Goal: Task Accomplishment & Management: Use online tool/utility

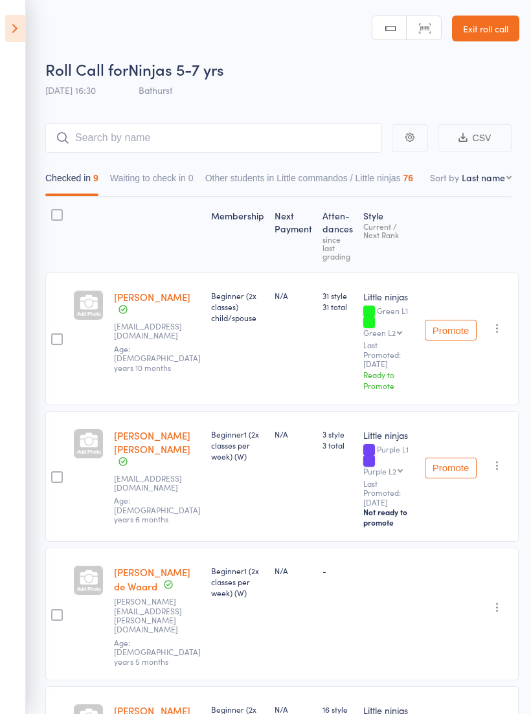
click at [6, 24] on icon at bounding box center [15, 28] width 20 height 27
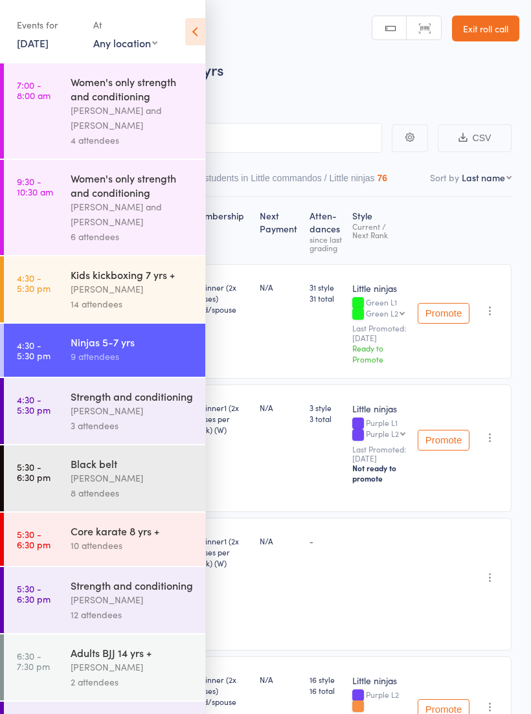
click at [49, 38] on link "[DATE]" at bounding box center [33, 43] width 32 height 14
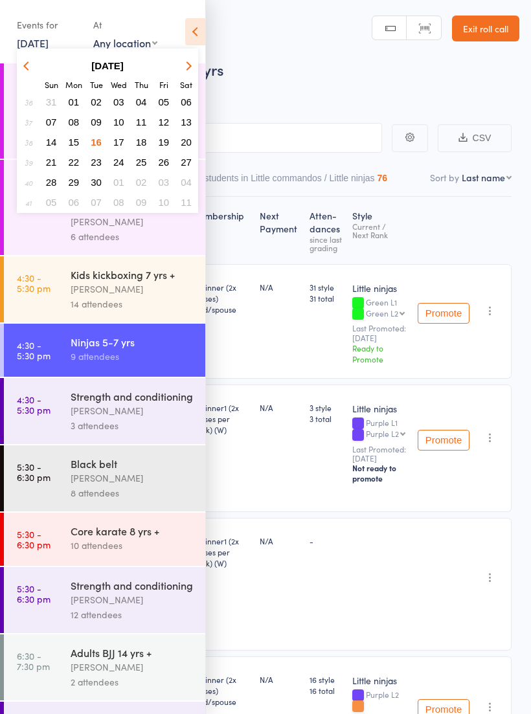
click at [122, 140] on span "17" at bounding box center [118, 142] width 11 height 11
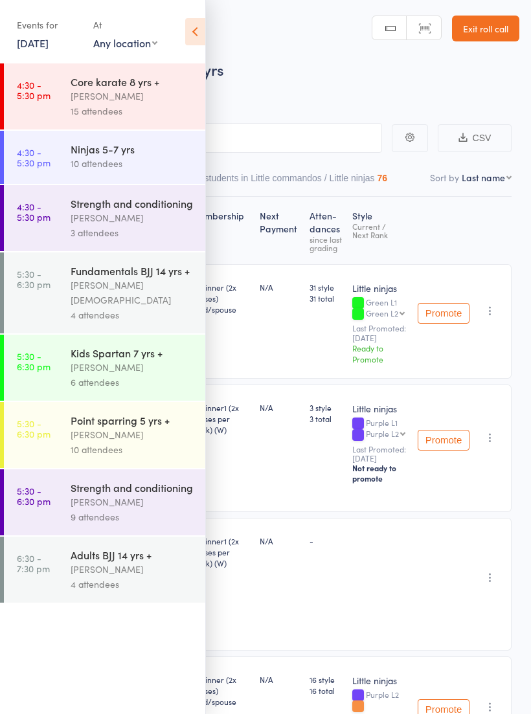
click at [148, 95] on div "[PERSON_NAME]" at bounding box center [133, 96] width 124 height 15
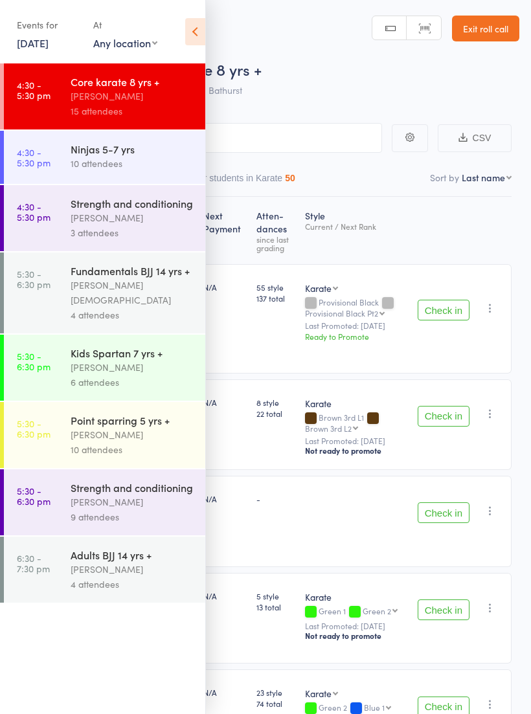
click at [192, 31] on icon at bounding box center [195, 31] width 20 height 27
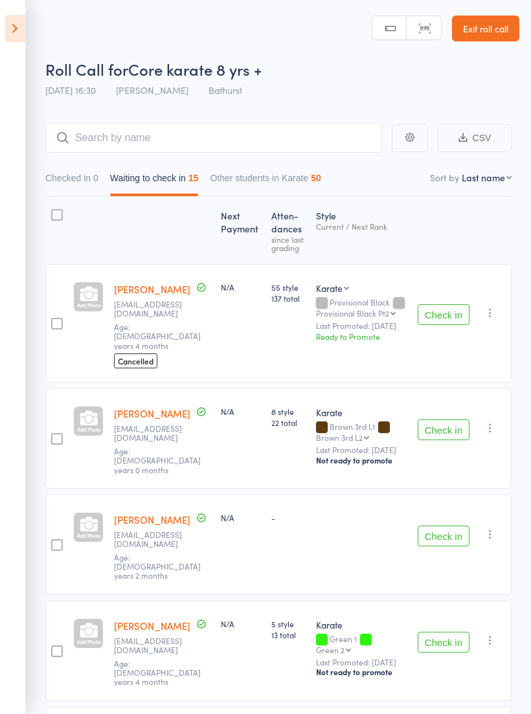
click at [491, 306] on icon "button" at bounding box center [490, 312] width 13 height 13
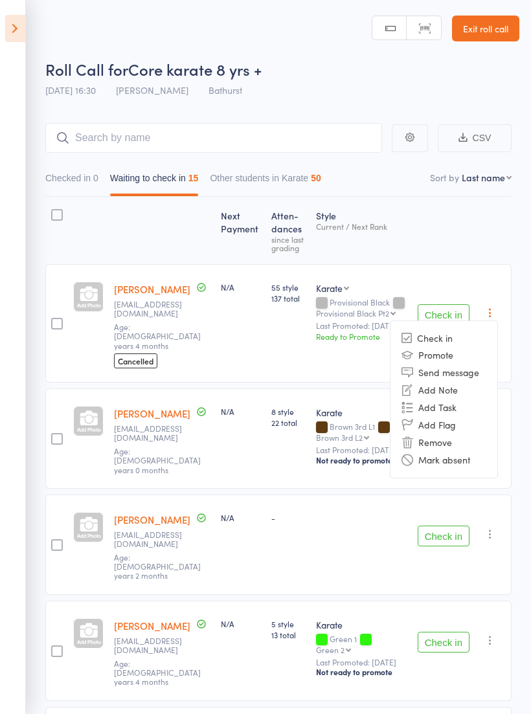
click at [440, 434] on li "Remove" at bounding box center [443, 442] width 107 height 17
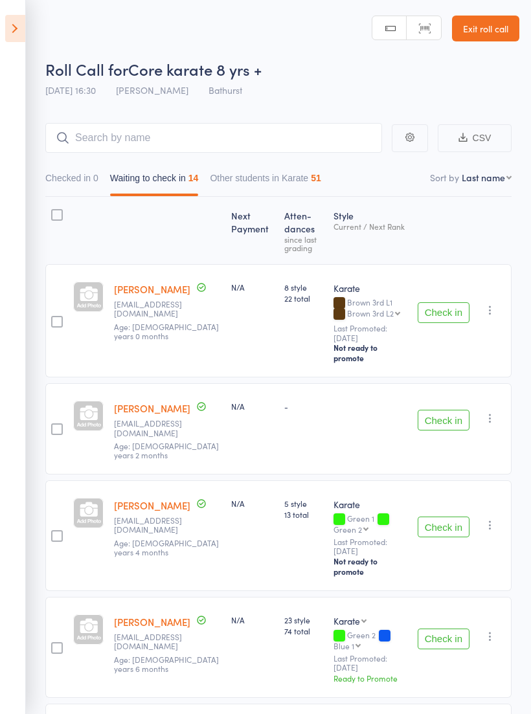
click at [447, 304] on button "Check in" at bounding box center [444, 312] width 52 height 21
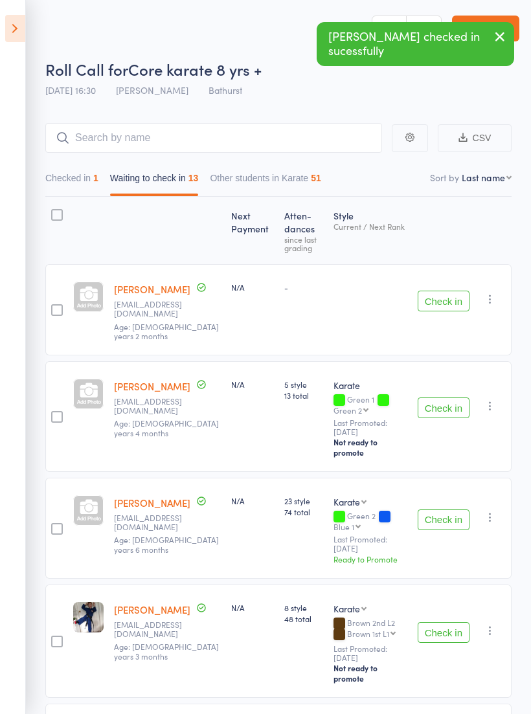
click at [446, 305] on button "Check in" at bounding box center [444, 301] width 52 height 21
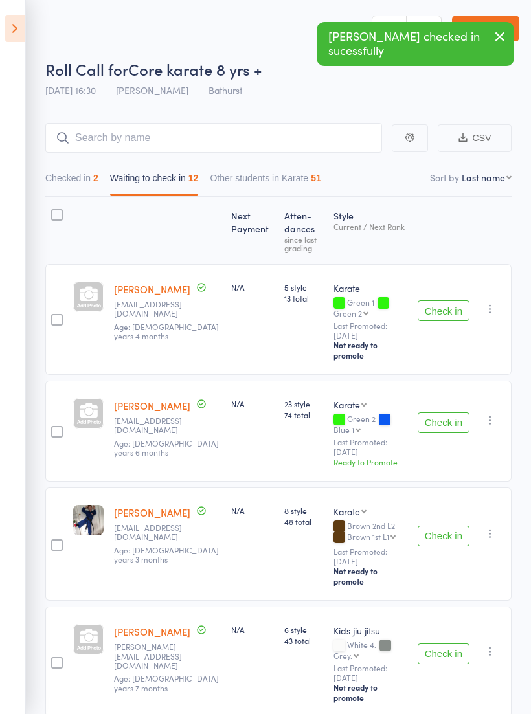
click at [451, 311] on button "Check in" at bounding box center [444, 310] width 52 height 21
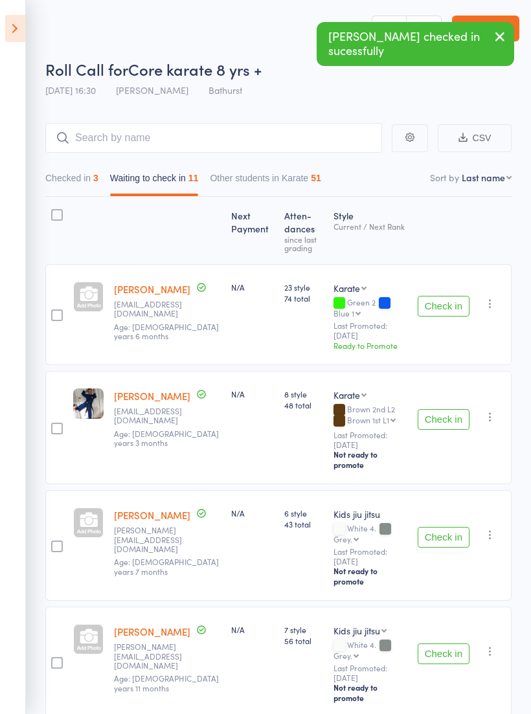
click at [445, 304] on button "Check in" at bounding box center [444, 306] width 52 height 21
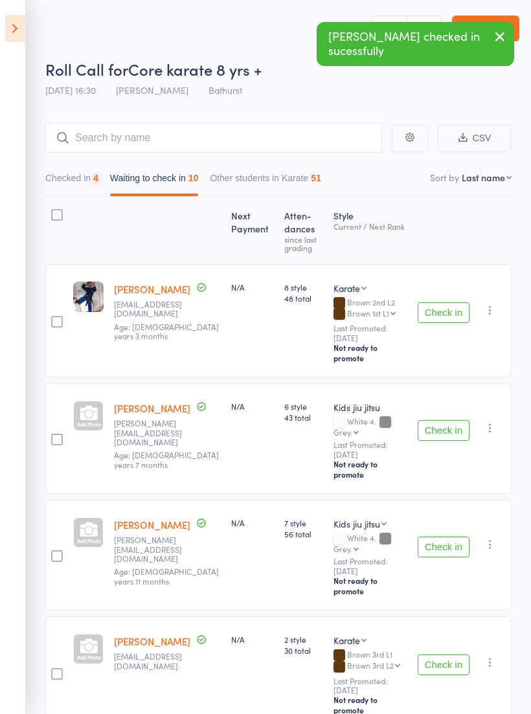
click at [452, 308] on button "Check in" at bounding box center [444, 312] width 52 height 21
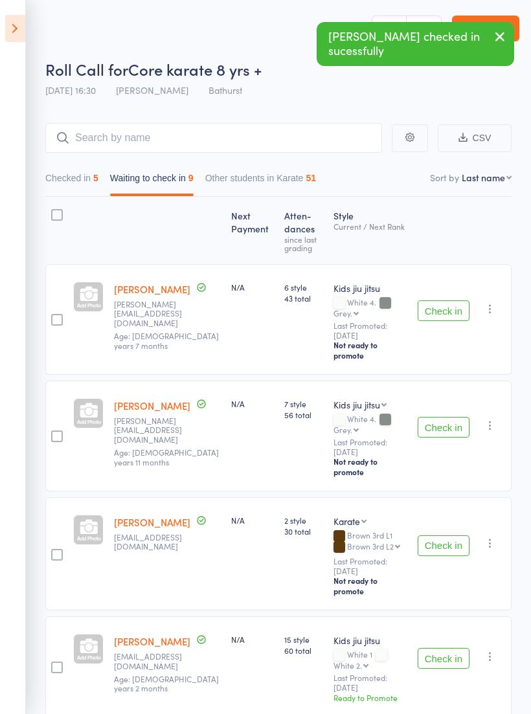
click at [447, 310] on button "Check in" at bounding box center [444, 310] width 52 height 21
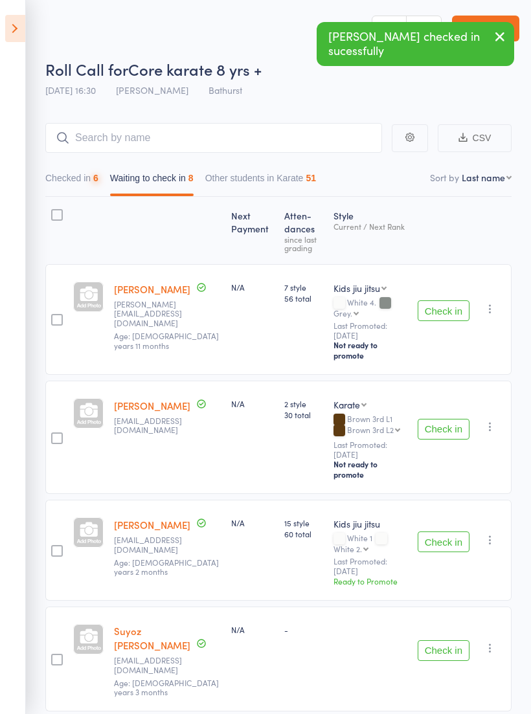
click at [448, 300] on button "Check in" at bounding box center [444, 310] width 52 height 21
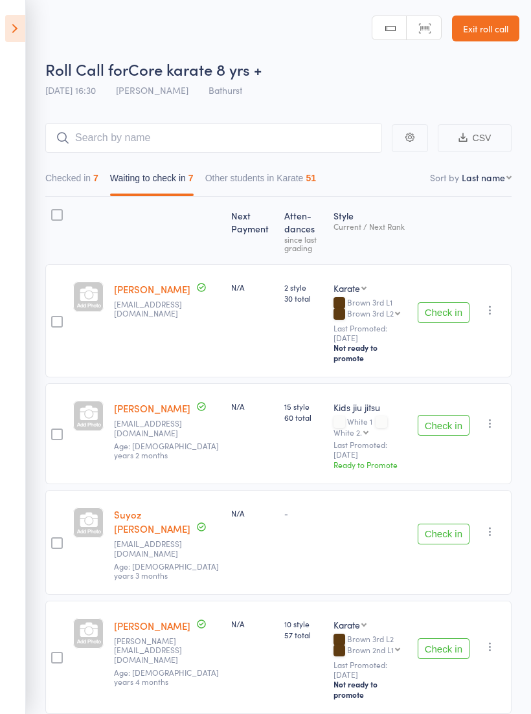
click at [494, 312] on icon "button" at bounding box center [490, 310] width 13 height 13
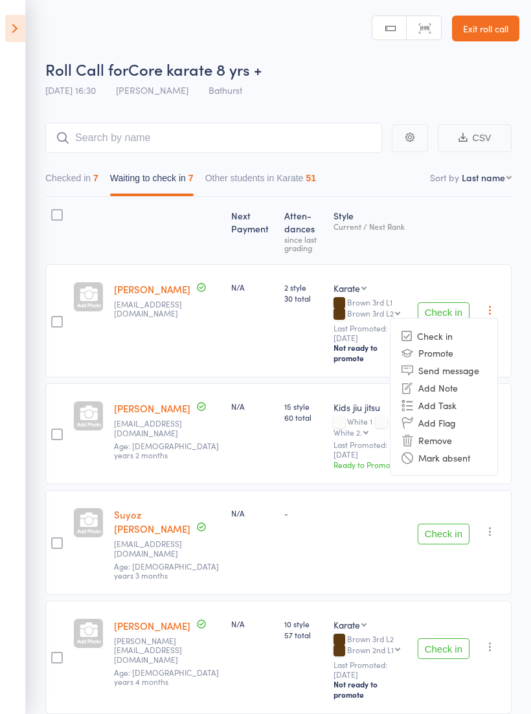
click at [447, 431] on li "Remove" at bounding box center [443, 439] width 107 height 17
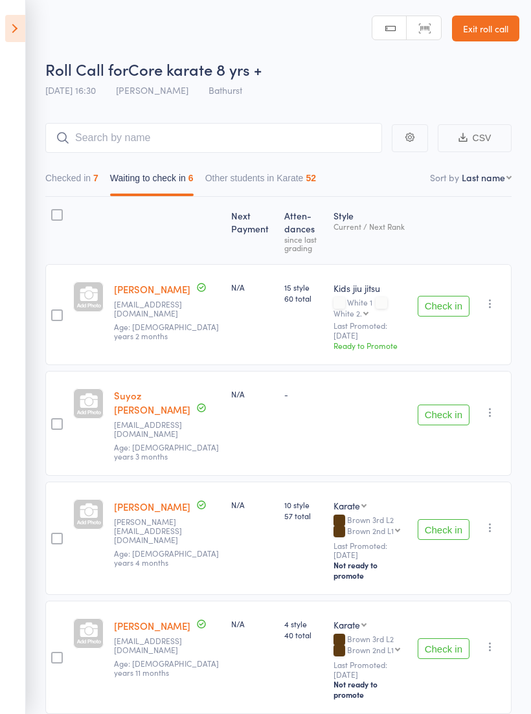
click at [492, 305] on icon "button" at bounding box center [490, 303] width 13 height 13
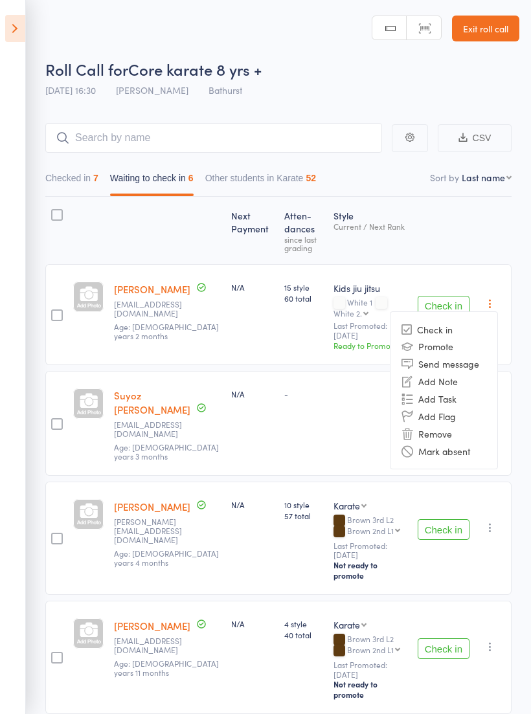
click at [451, 425] on li "Remove" at bounding box center [443, 433] width 107 height 17
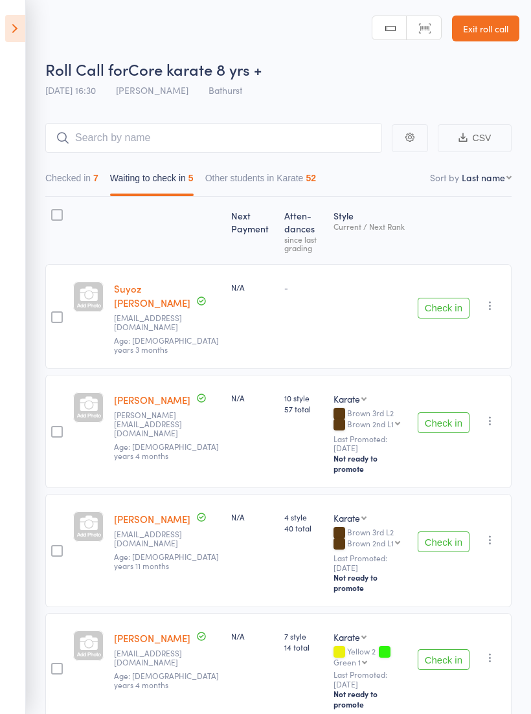
click at [444, 298] on button "Check in" at bounding box center [444, 308] width 52 height 21
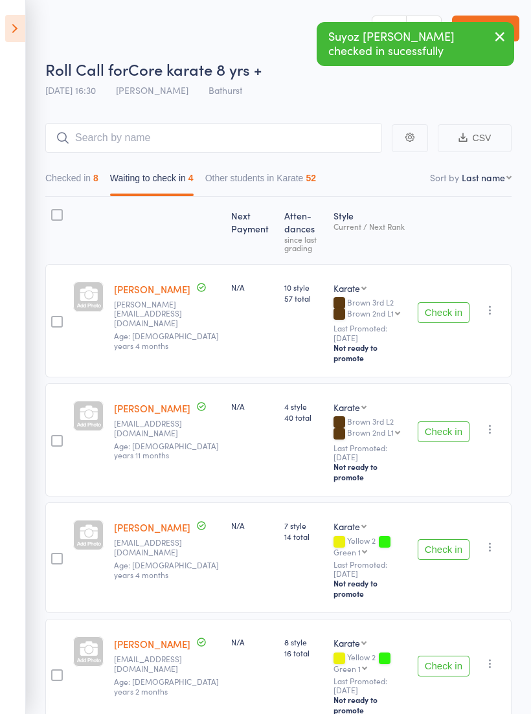
click at [447, 308] on button "Check in" at bounding box center [444, 312] width 52 height 21
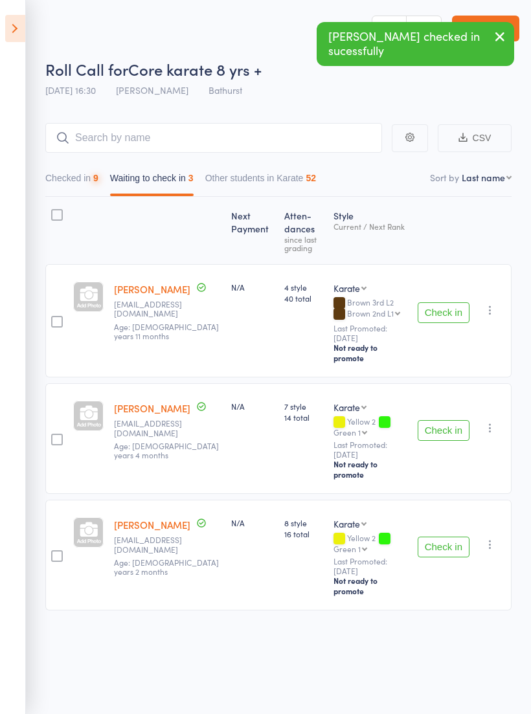
click at [451, 304] on button "Check in" at bounding box center [444, 312] width 52 height 21
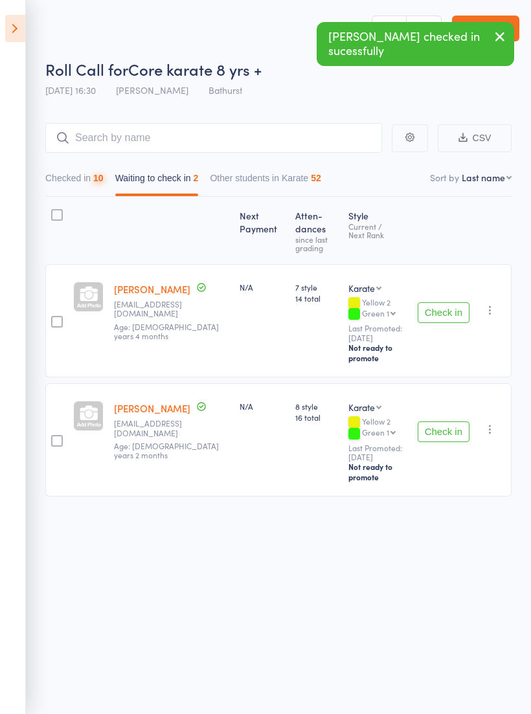
click at [451, 306] on button "Check in" at bounding box center [444, 312] width 52 height 21
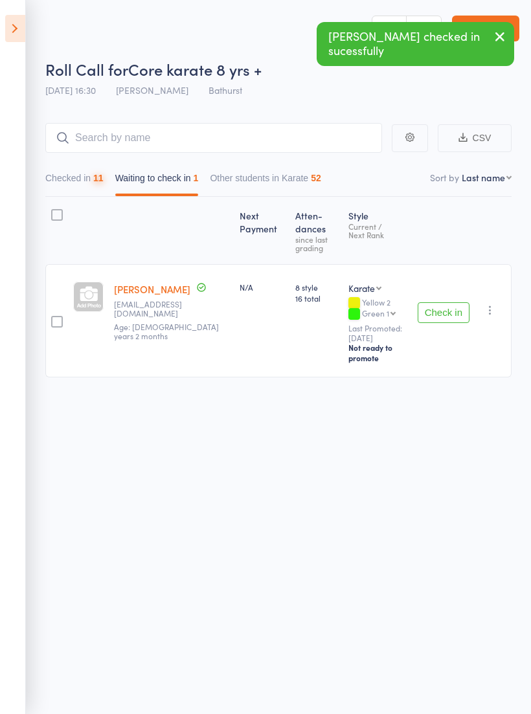
click at [453, 304] on button "Check in" at bounding box center [444, 312] width 52 height 21
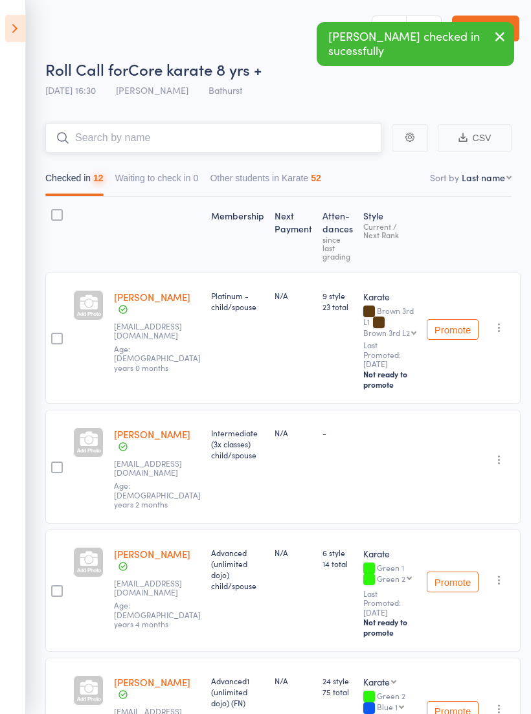
click at [282, 141] on input "search" at bounding box center [213, 138] width 337 height 30
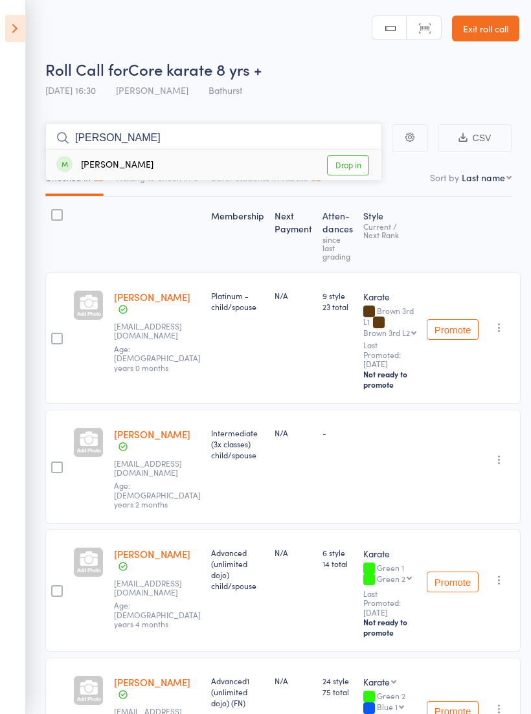
type input "Audre"
click at [354, 159] on link "Drop in" at bounding box center [348, 165] width 42 height 20
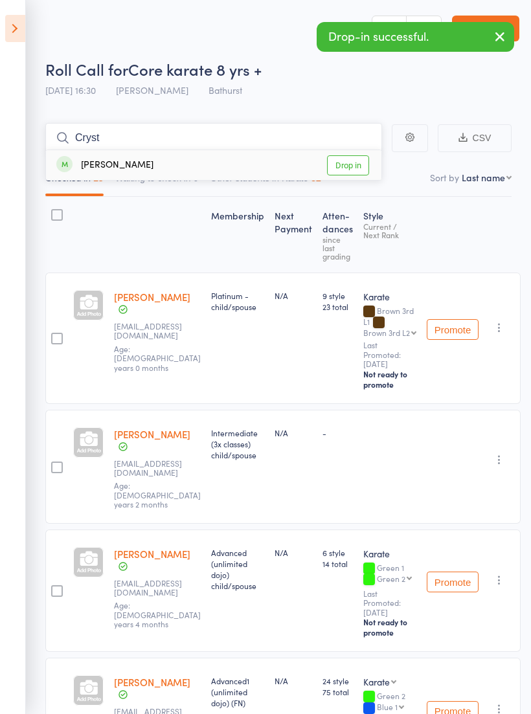
type input "Cryst"
click at [344, 172] on link "Drop in" at bounding box center [348, 165] width 42 height 20
type input "Arjuaa"
click at [347, 166] on link "Drop in" at bounding box center [348, 165] width 42 height 20
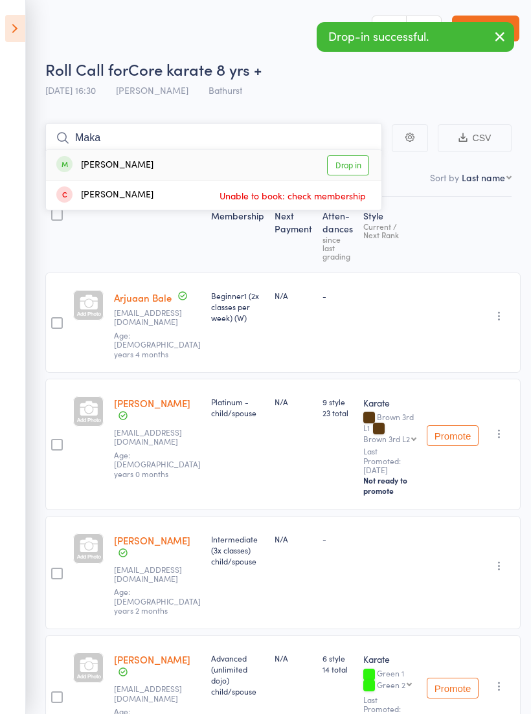
type input "Maka"
click at [354, 157] on link "Drop in" at bounding box center [348, 165] width 42 height 20
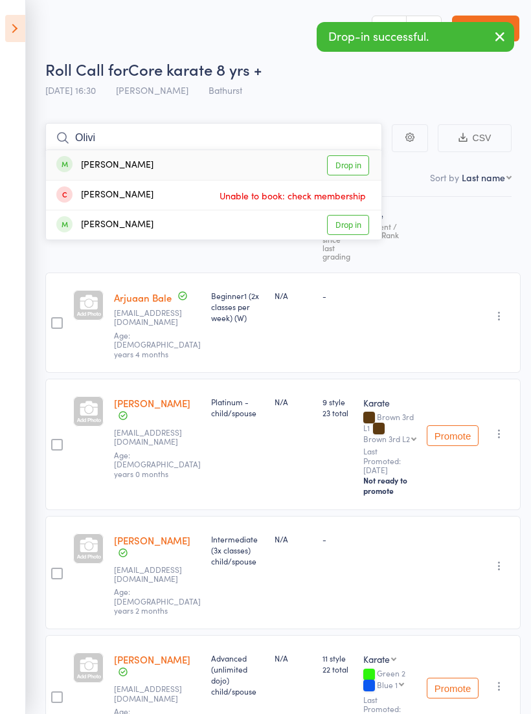
type input "Olivi"
click at [360, 166] on link "Drop in" at bounding box center [348, 165] width 42 height 20
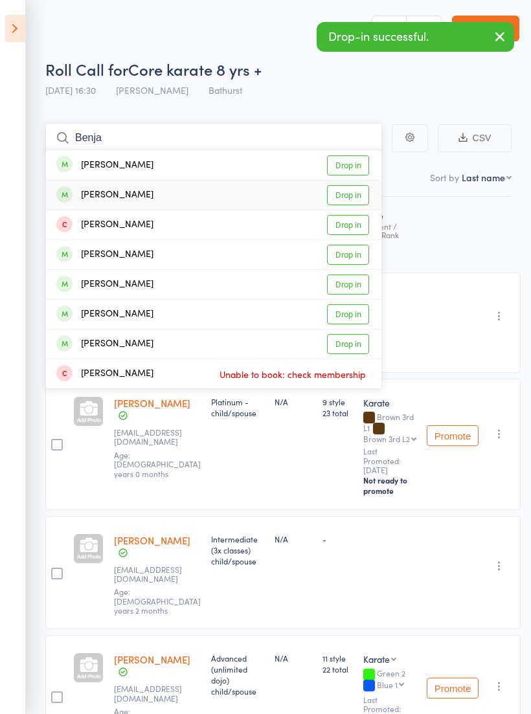
type input "Benja"
click at [361, 194] on link "Drop in" at bounding box center [348, 195] width 42 height 20
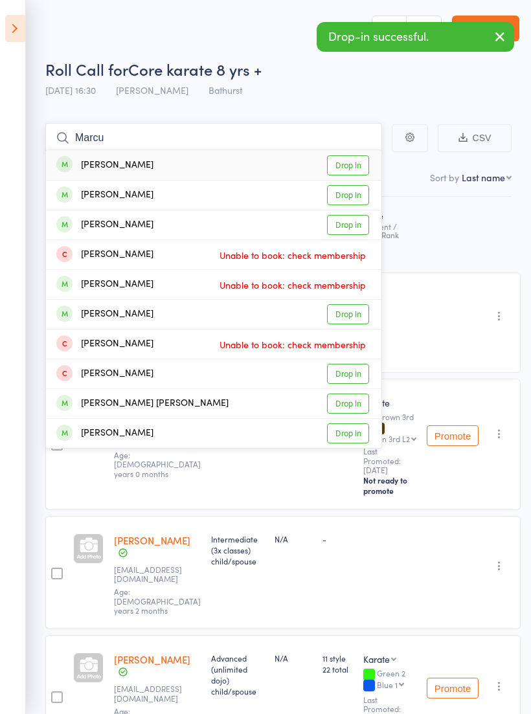
type input "Marcu"
click at [361, 188] on link "Drop in" at bounding box center [348, 195] width 42 height 20
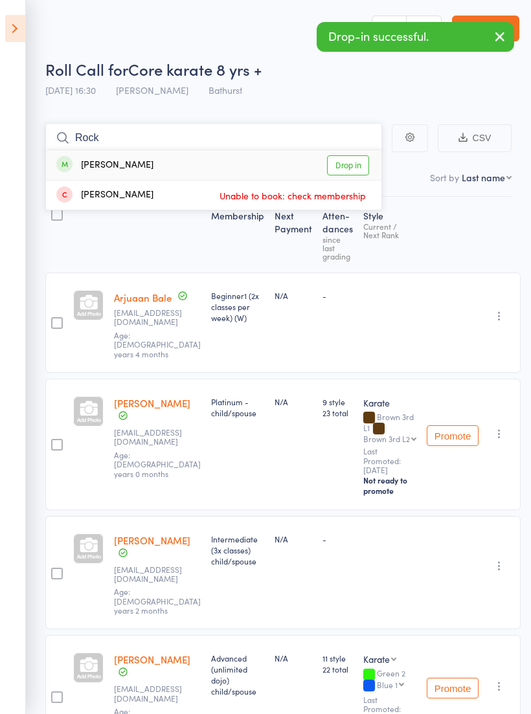
type input "Rock"
click at [361, 164] on link "Drop in" at bounding box center [348, 165] width 42 height 20
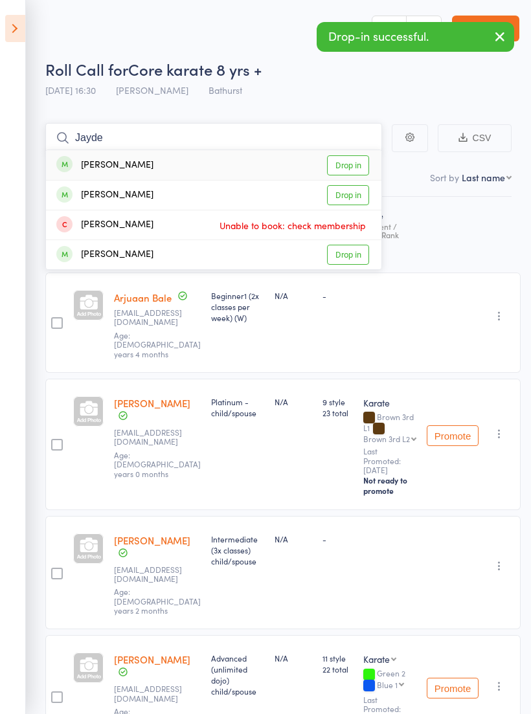
type input "Jayde"
click at [350, 164] on link "Drop in" at bounding box center [348, 165] width 42 height 20
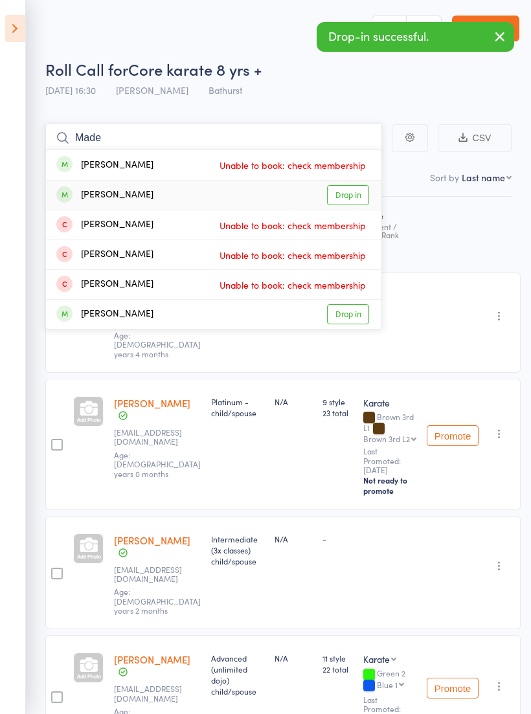
type input "Made"
click at [352, 196] on link "Drop in" at bounding box center [348, 195] width 42 height 20
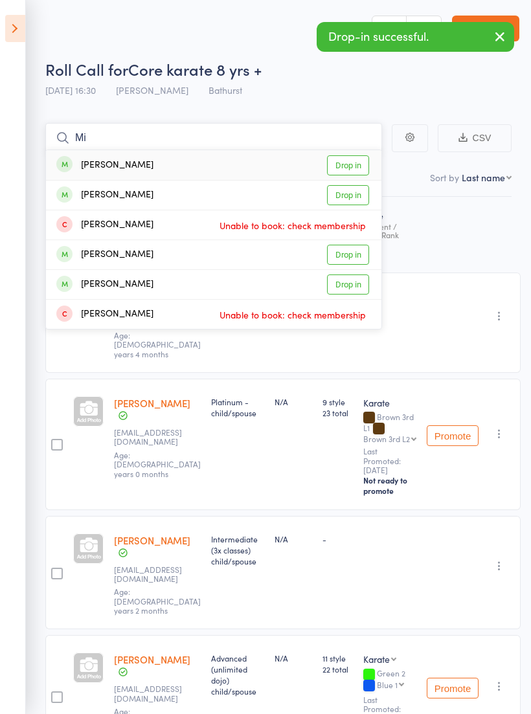
type input "M"
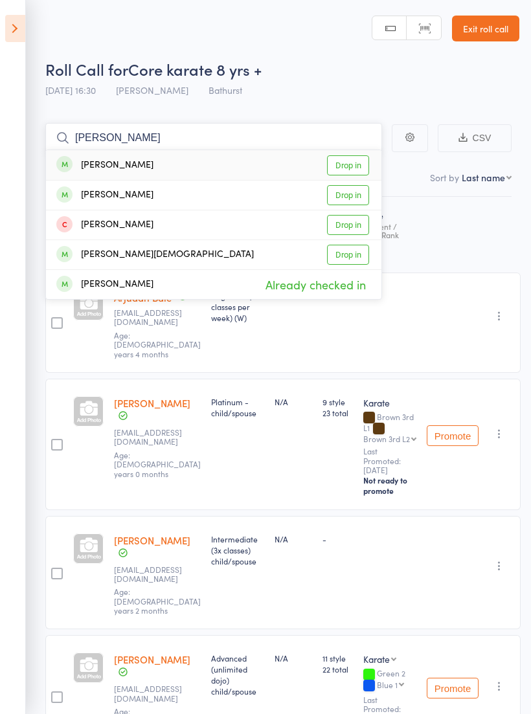
type input "Jami"
click at [357, 173] on link "Drop in" at bounding box center [348, 165] width 42 height 20
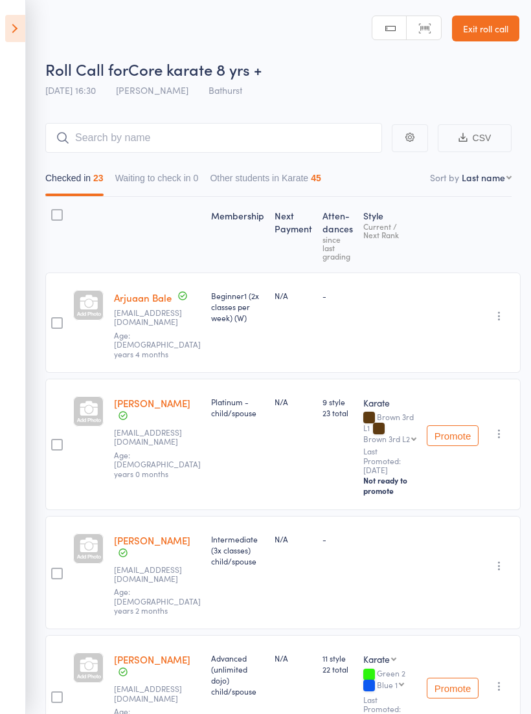
click at [14, 21] on icon at bounding box center [15, 28] width 20 height 27
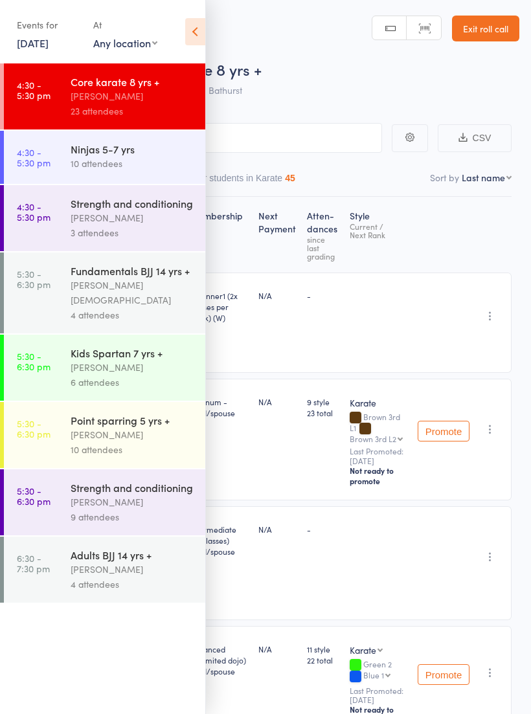
click at [130, 166] on div "10 attendees" at bounding box center [133, 163] width 124 height 15
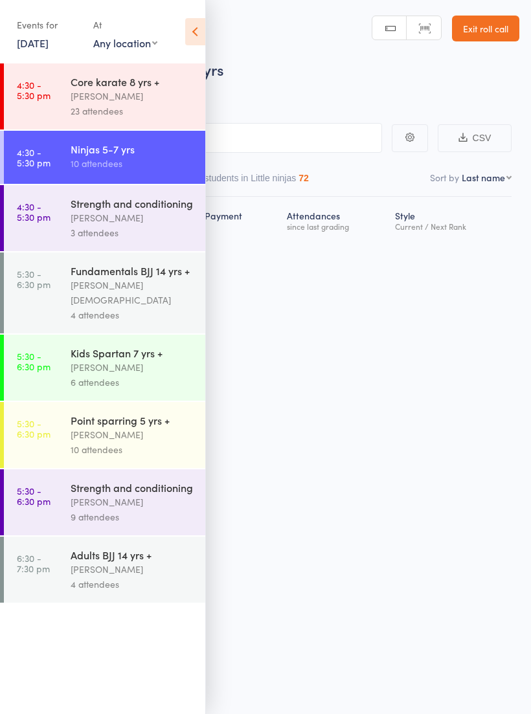
click at [198, 35] on icon at bounding box center [195, 31] width 20 height 27
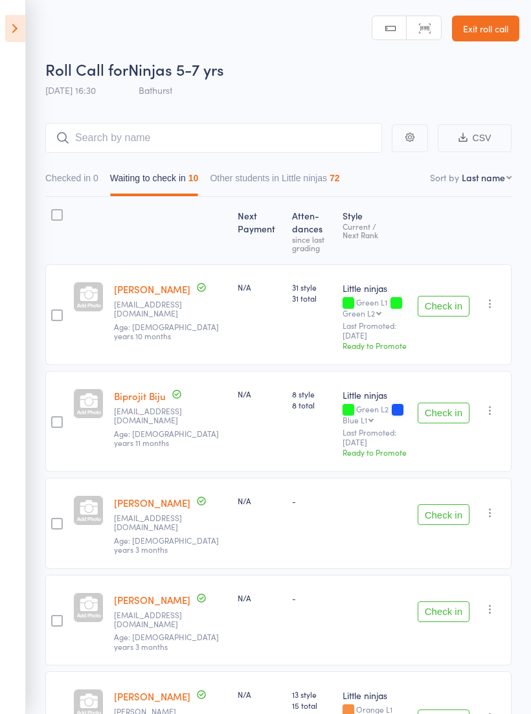
click at [442, 310] on button "Check in" at bounding box center [444, 306] width 52 height 21
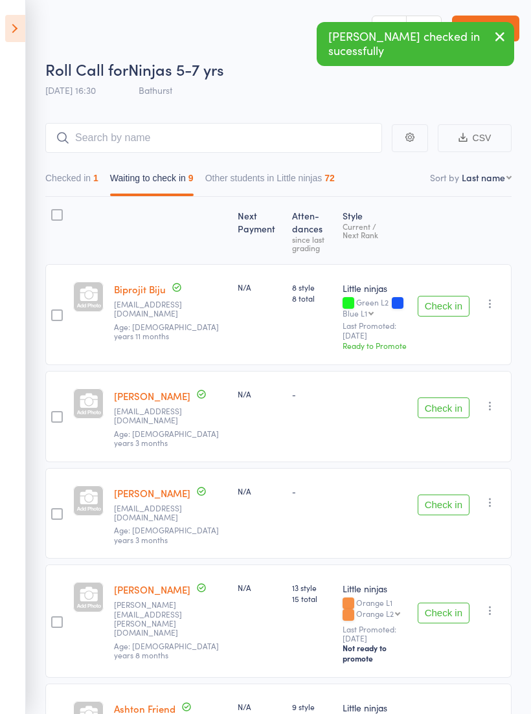
click at [453, 306] on button "Check in" at bounding box center [444, 306] width 52 height 21
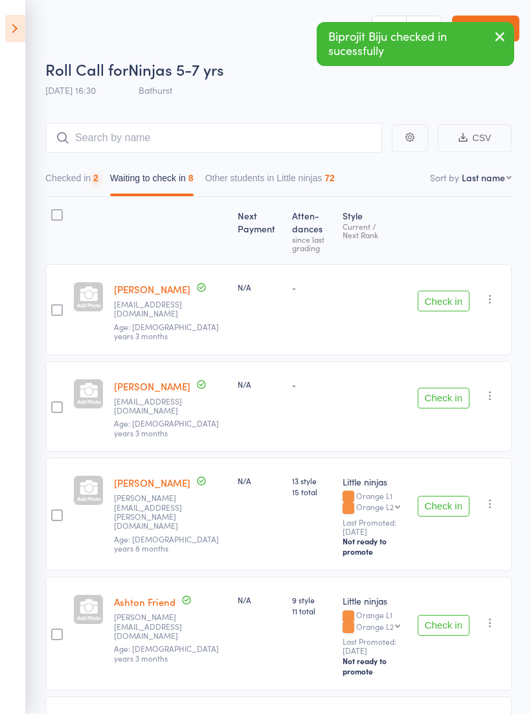
click at [442, 303] on button "Check in" at bounding box center [444, 301] width 52 height 21
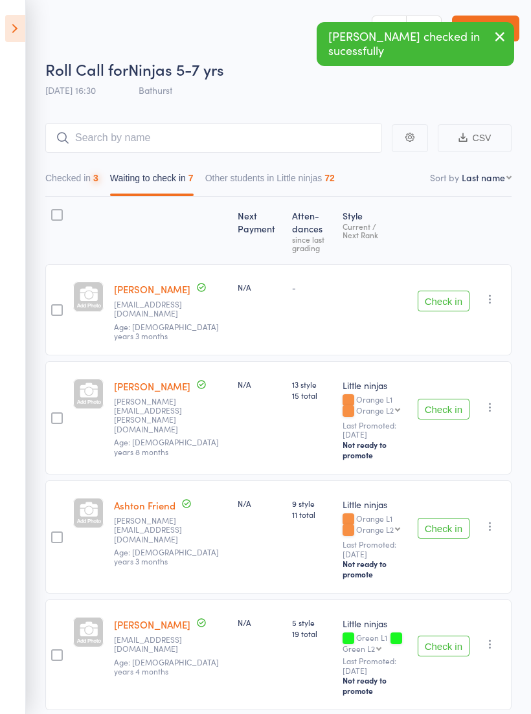
click at [449, 303] on button "Check in" at bounding box center [444, 301] width 52 height 21
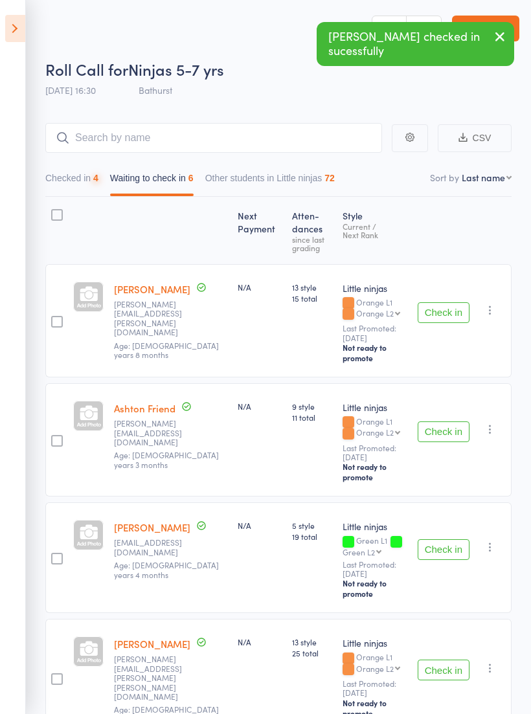
click at [450, 302] on button "Check in" at bounding box center [444, 312] width 52 height 21
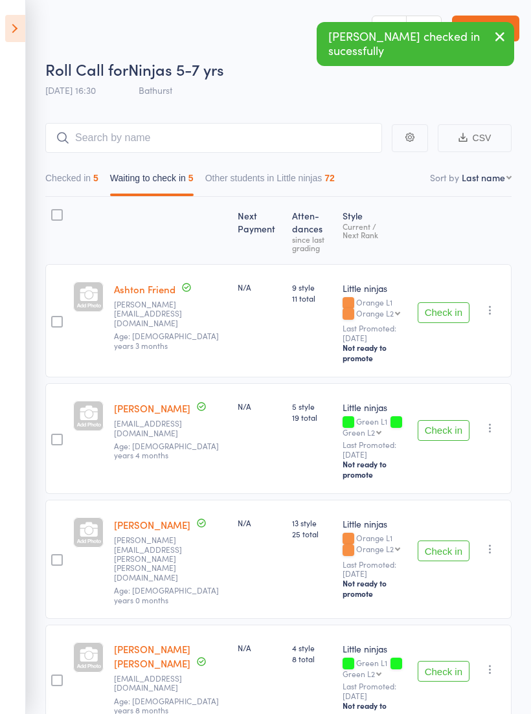
click at [449, 302] on button "Check in" at bounding box center [444, 312] width 52 height 21
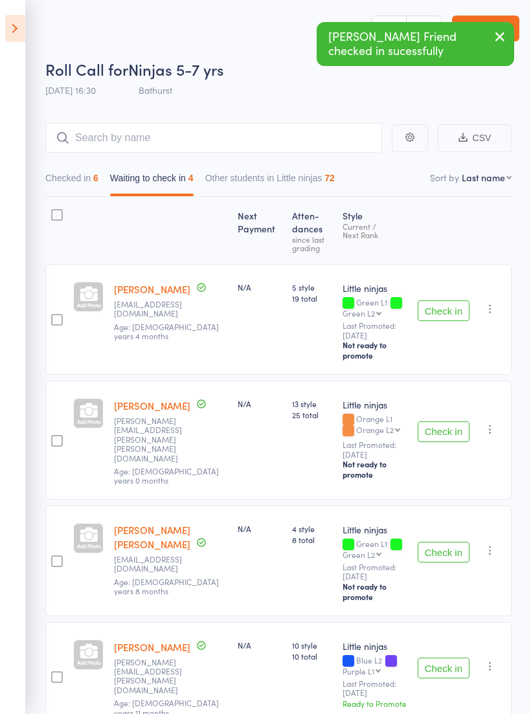
click at [20, 24] on icon at bounding box center [15, 28] width 20 height 27
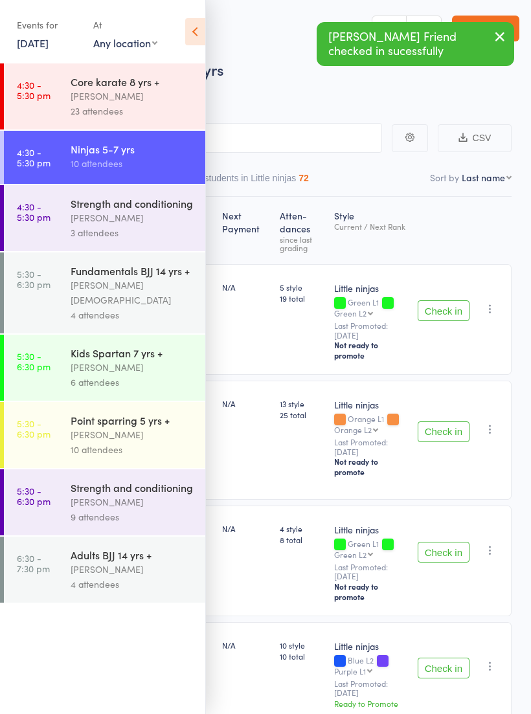
click at [203, 33] on icon at bounding box center [195, 31] width 20 height 27
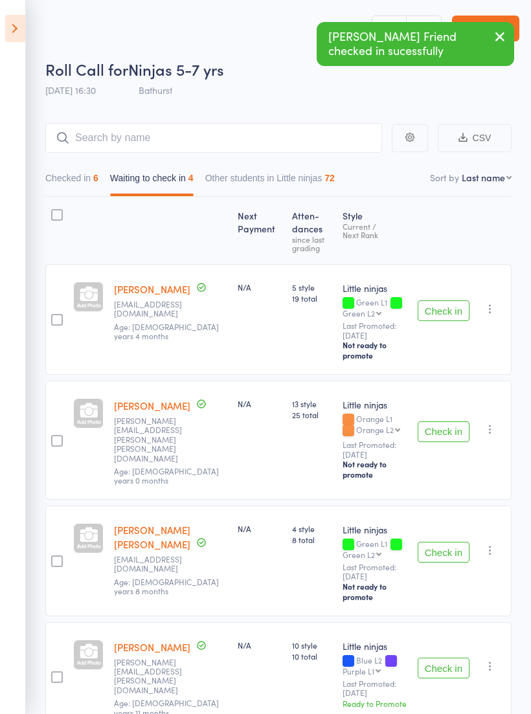
click at [81, 188] on button "Checked in 6" at bounding box center [71, 181] width 53 height 30
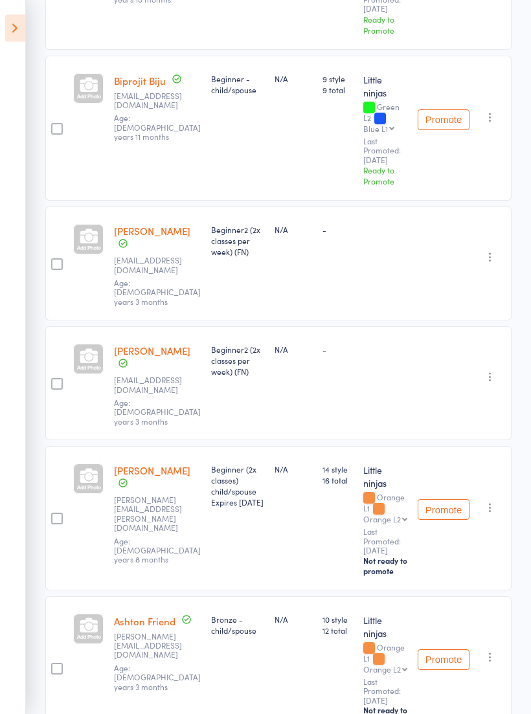
click at [495, 651] on icon "button" at bounding box center [490, 657] width 13 height 13
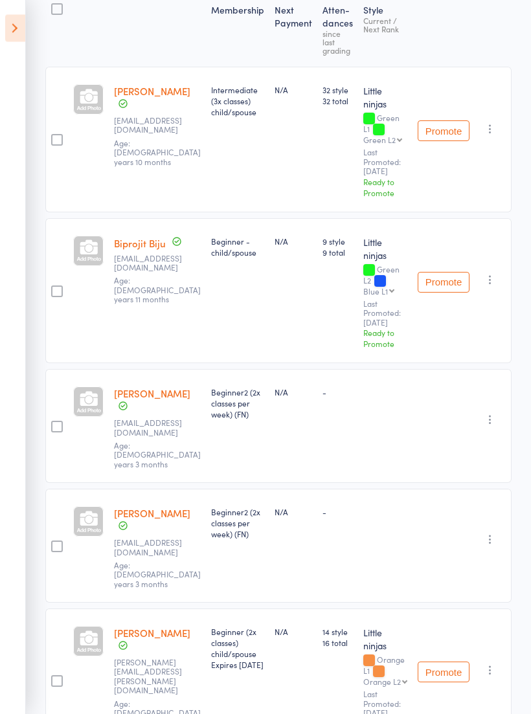
scroll to position [0, 0]
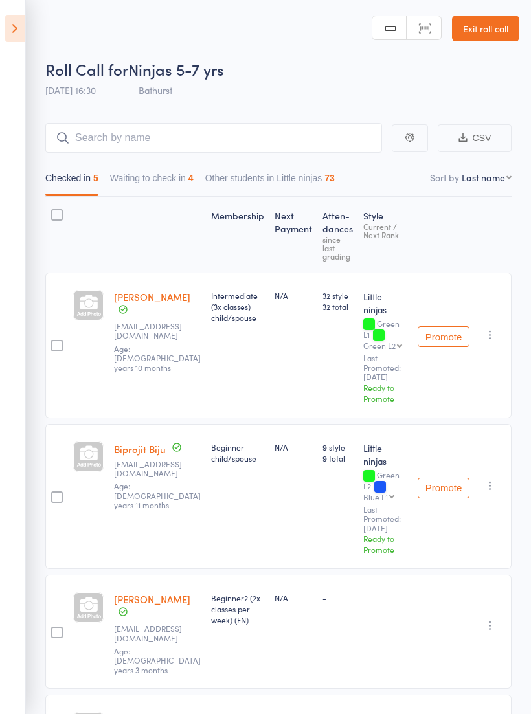
click at [186, 174] on button "Waiting to check in 4" at bounding box center [152, 181] width 84 height 30
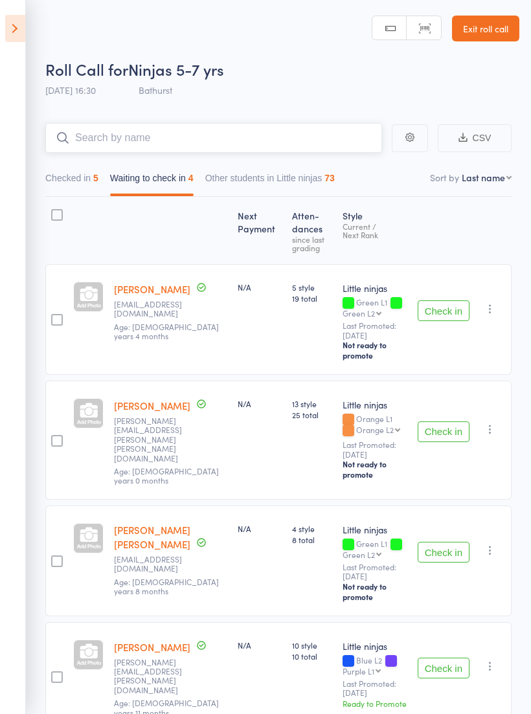
click at [232, 127] on input "search" at bounding box center [213, 138] width 337 height 30
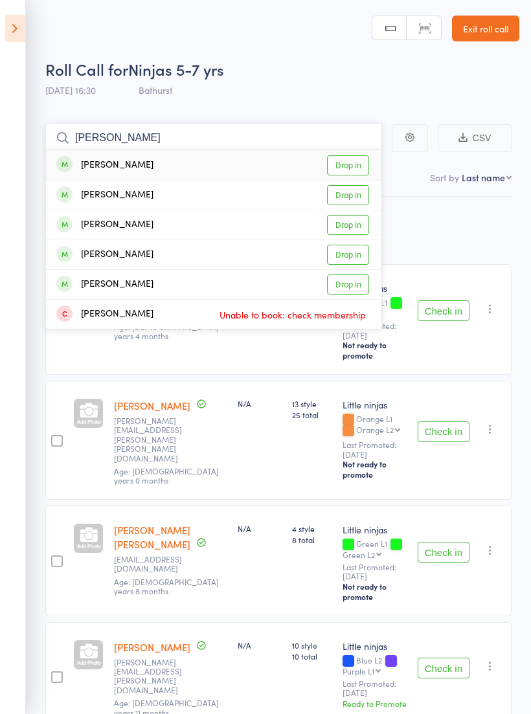
type input "Leo"
click at [343, 219] on link "Drop in" at bounding box center [348, 225] width 42 height 20
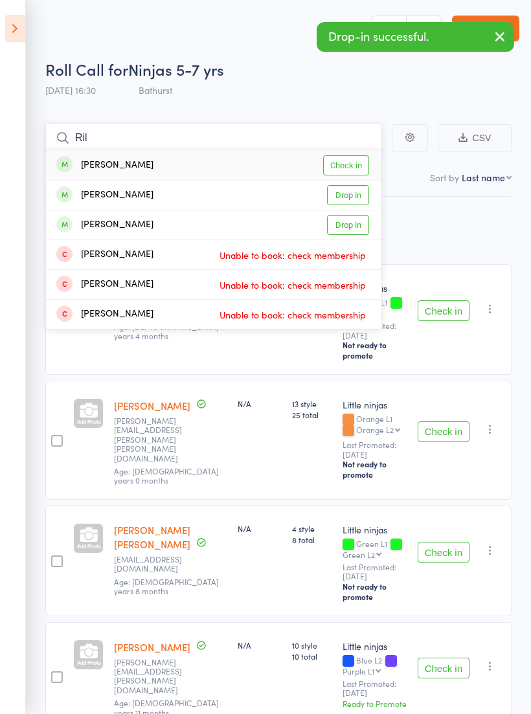
type input "Ril"
click at [355, 223] on link "Drop in" at bounding box center [348, 225] width 42 height 20
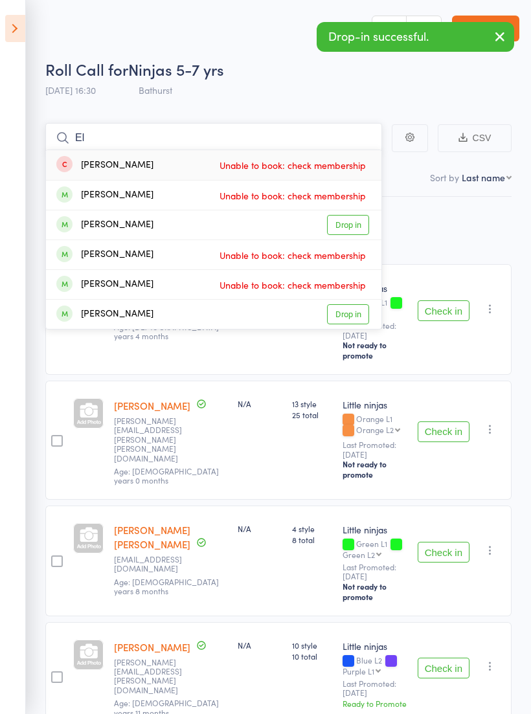
type input "E"
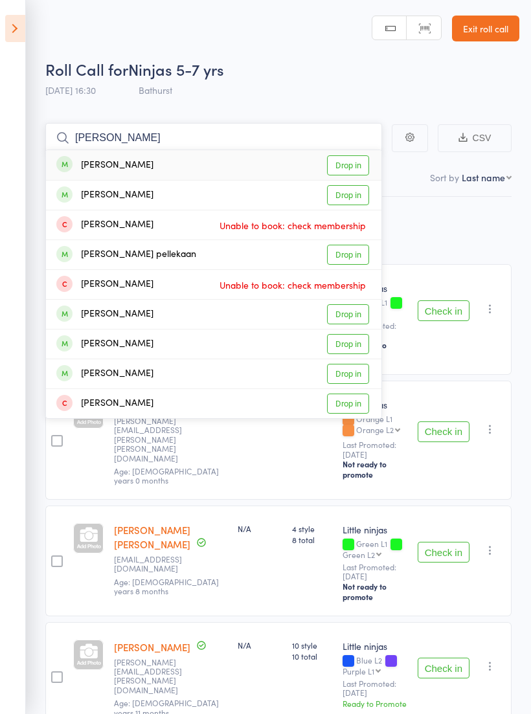
type input "Liam"
click at [356, 167] on link "Drop in" at bounding box center [348, 165] width 42 height 20
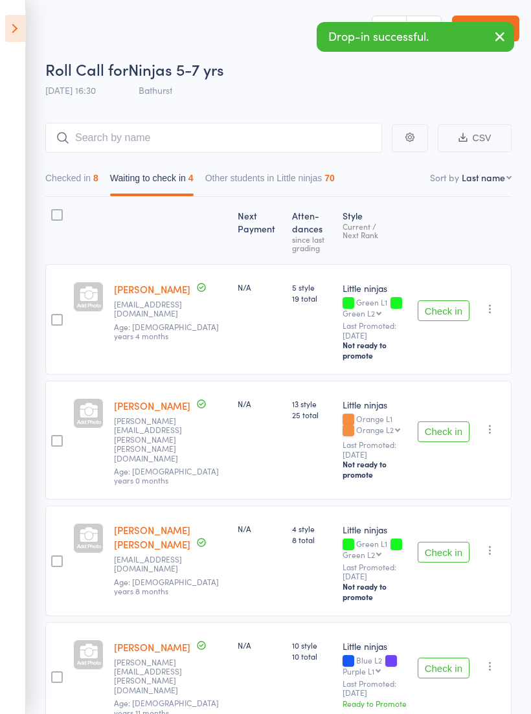
click at [435, 300] on button "Check in" at bounding box center [444, 310] width 52 height 21
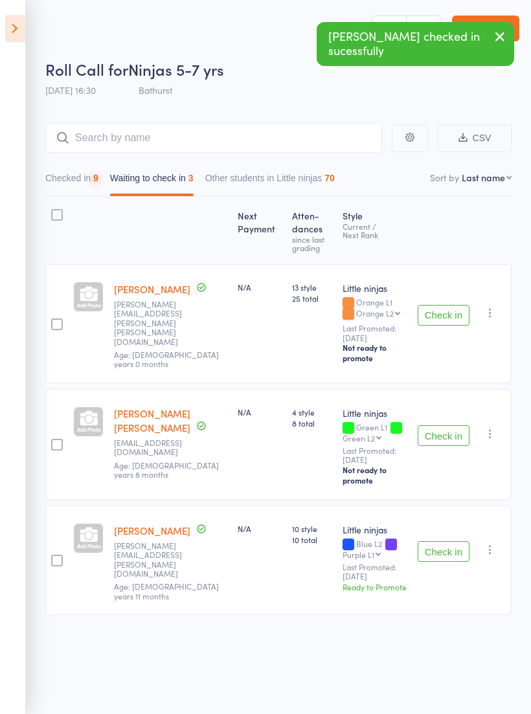
click at [442, 305] on button "Check in" at bounding box center [444, 315] width 52 height 21
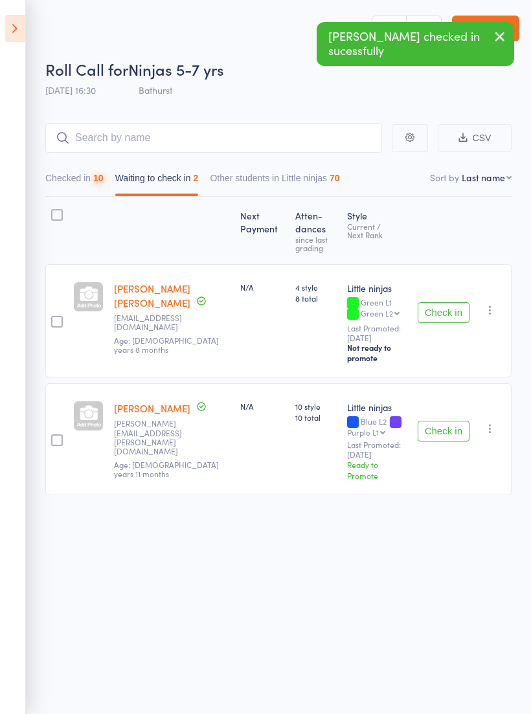
click at [436, 310] on button "Check in" at bounding box center [444, 312] width 52 height 21
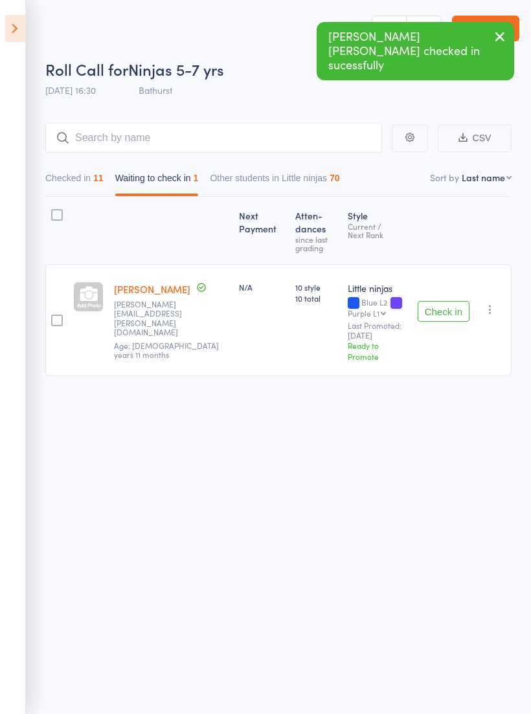
click at [488, 310] on icon "button" at bounding box center [490, 309] width 13 height 13
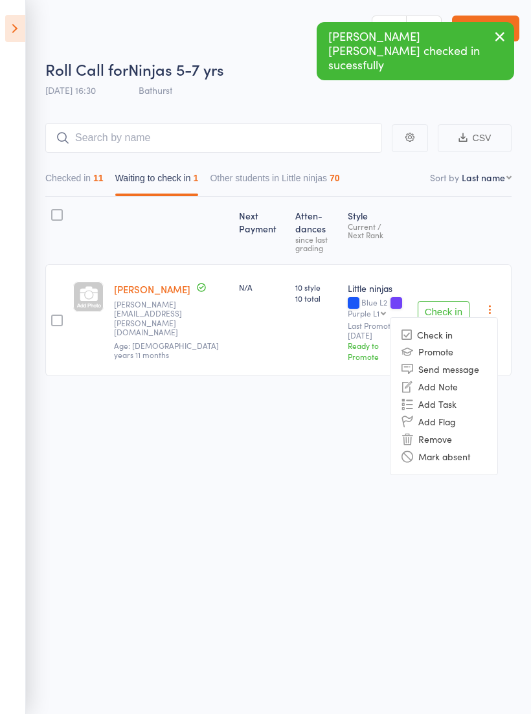
click at [441, 431] on li "Remove" at bounding box center [443, 439] width 107 height 17
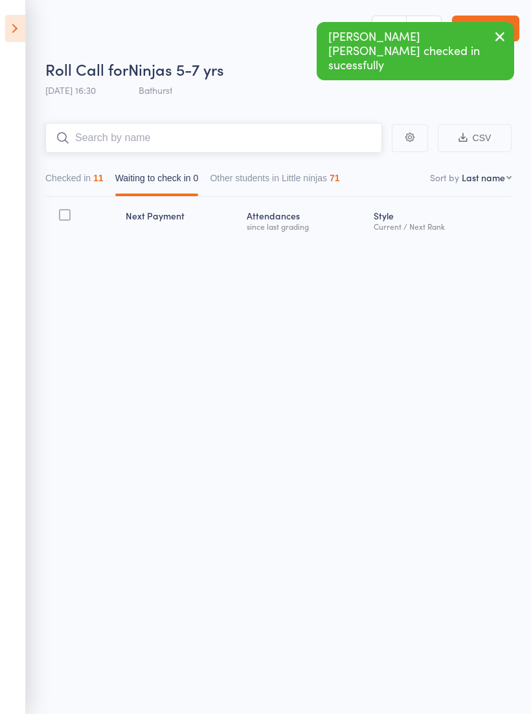
click at [225, 139] on input "search" at bounding box center [213, 138] width 337 height 30
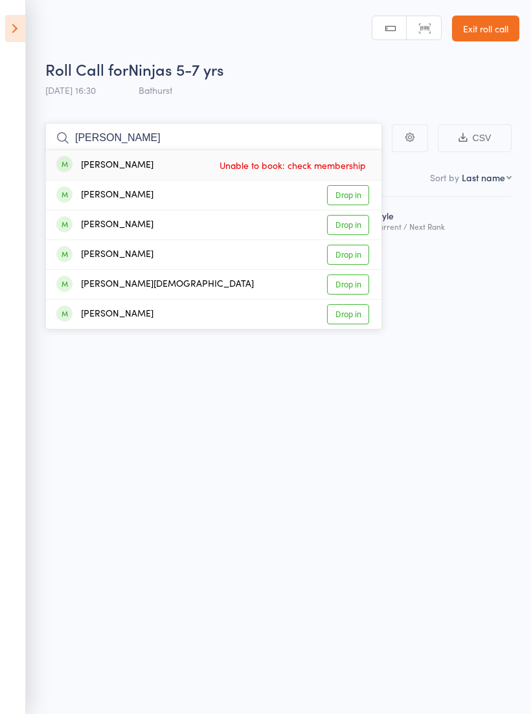
type input "Jake"
click at [361, 223] on link "Drop in" at bounding box center [348, 225] width 42 height 20
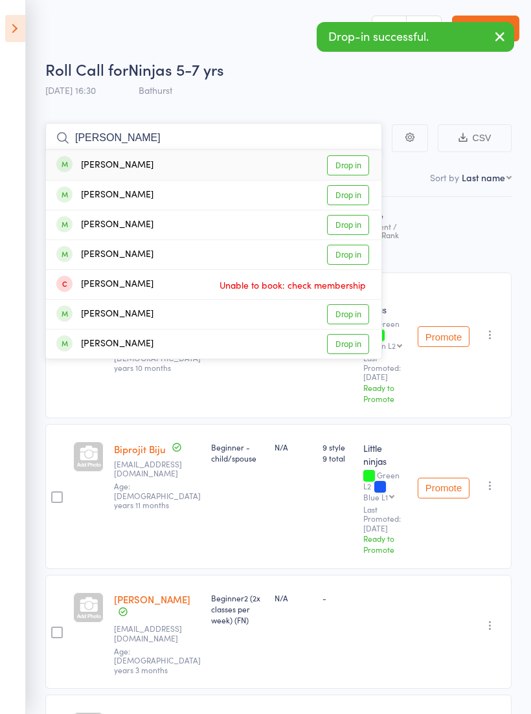
type input "Lucas"
click at [364, 166] on link "Drop in" at bounding box center [348, 165] width 42 height 20
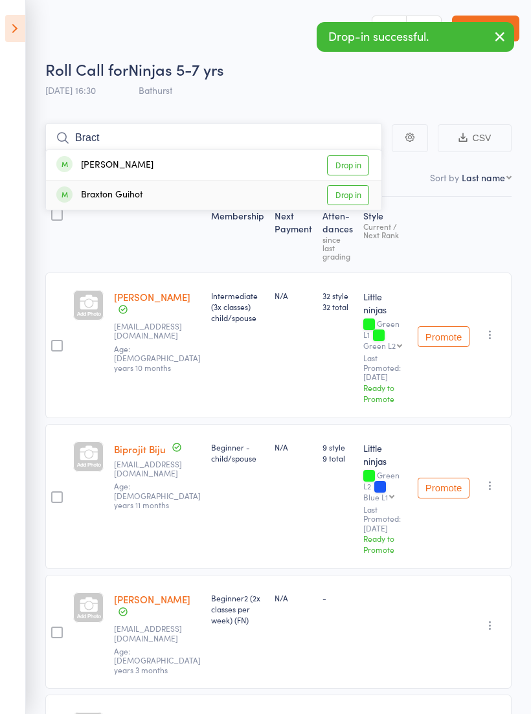
type input "Bract"
click at [365, 198] on link "Drop in" at bounding box center [348, 195] width 42 height 20
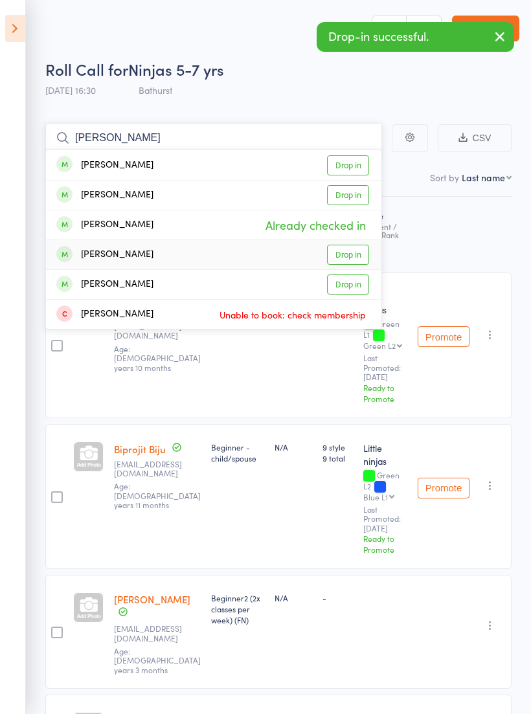
type input "Leo"
click at [350, 248] on link "Drop in" at bounding box center [348, 255] width 42 height 20
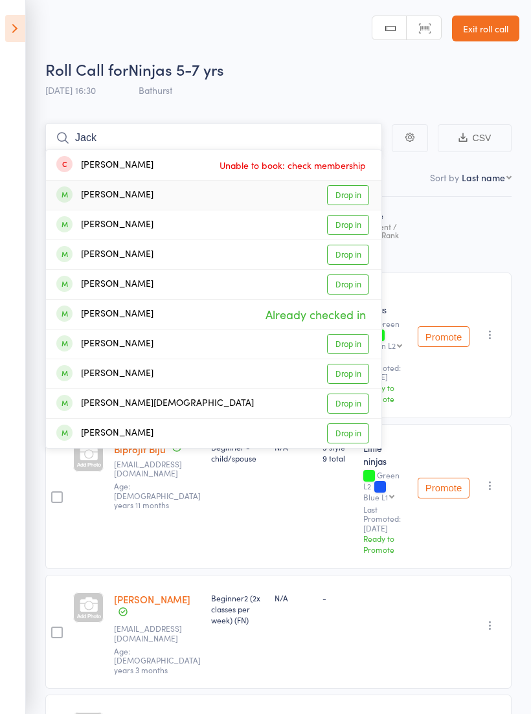
type input "Jack"
click at [353, 189] on link "Drop in" at bounding box center [348, 195] width 42 height 20
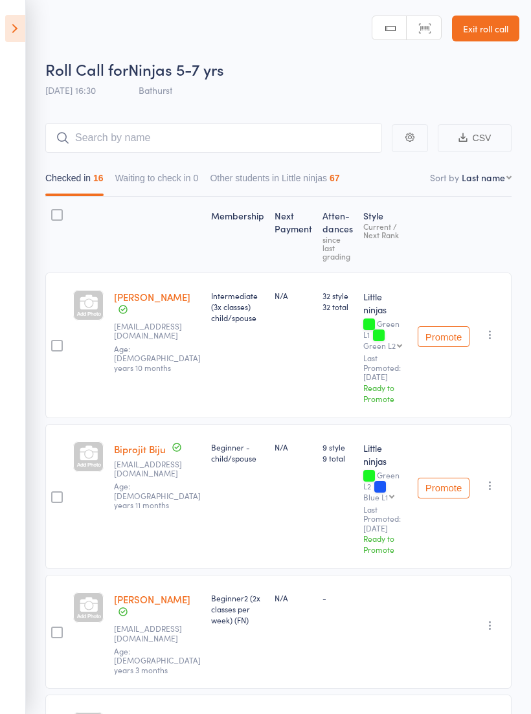
click at [481, 32] on link "Exit roll call" at bounding box center [485, 29] width 67 height 26
